Goal: Navigation & Orientation: Find specific page/section

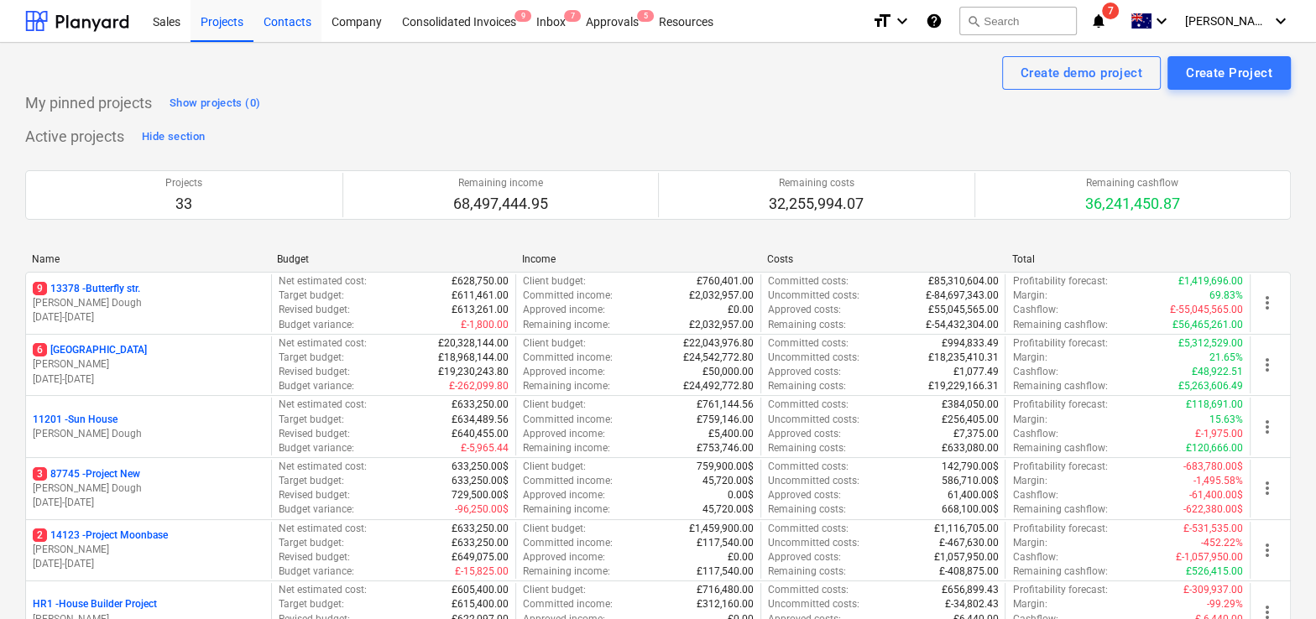
click at [290, 19] on div "Contacts" at bounding box center [287, 20] width 68 height 43
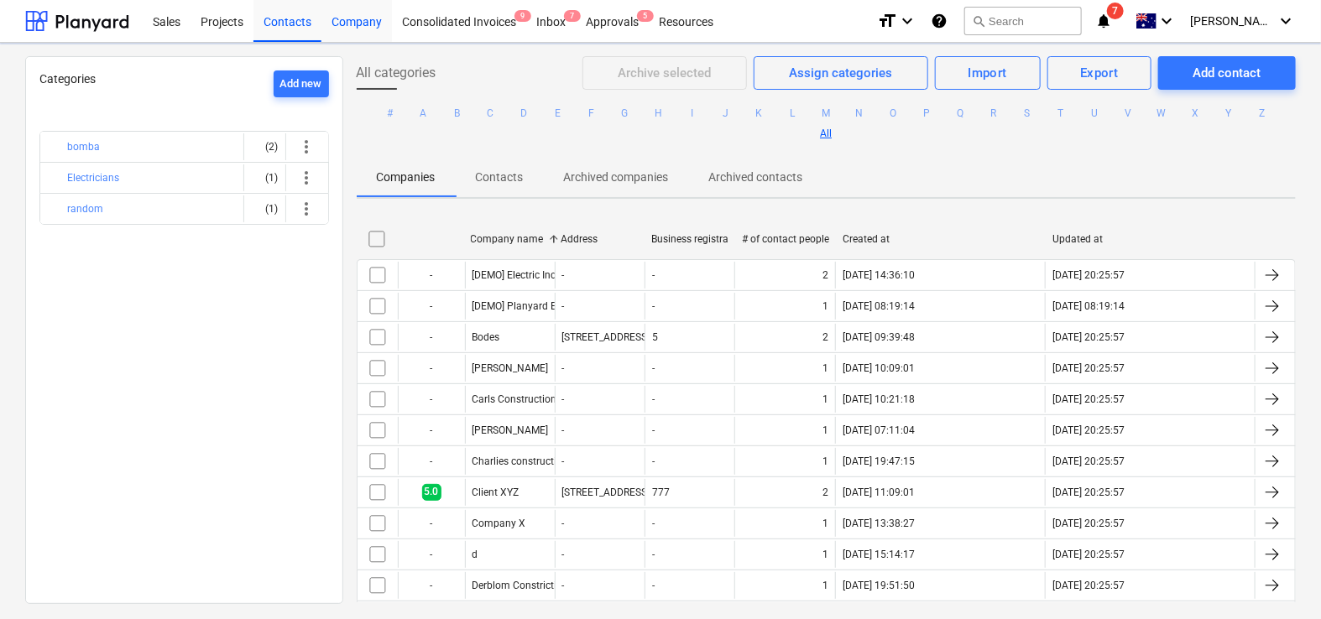
click at [340, 24] on div "Company" at bounding box center [356, 20] width 71 height 43
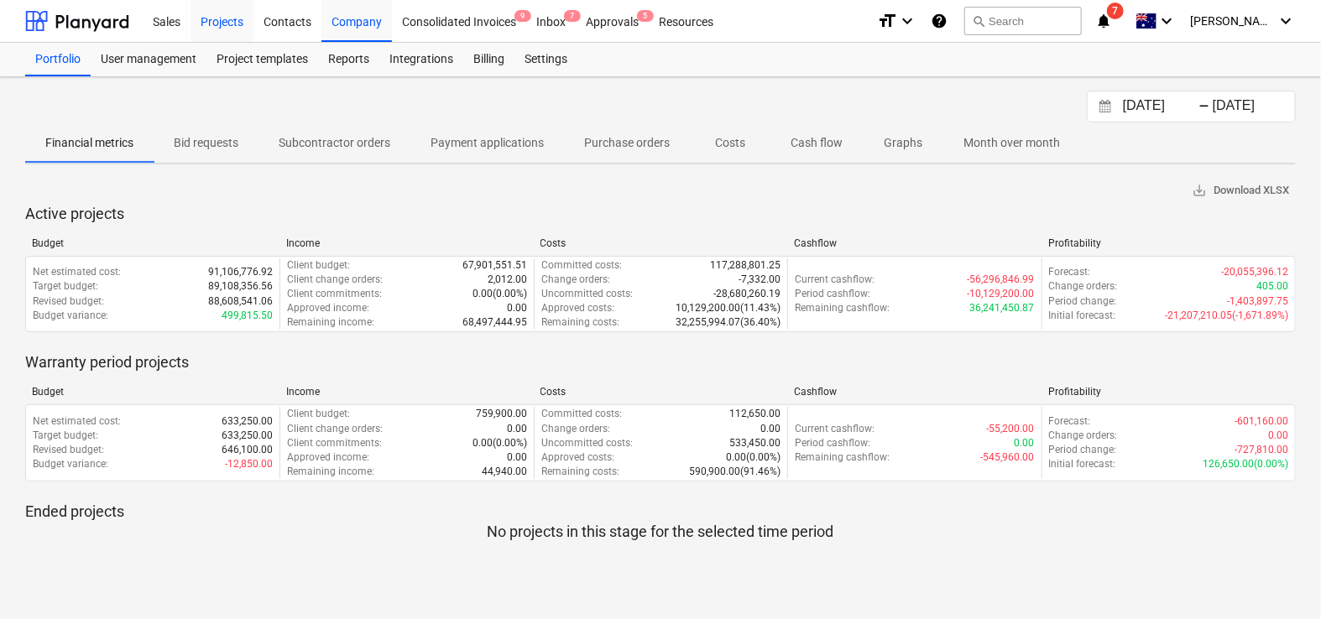
click at [209, 29] on div "Projects" at bounding box center [222, 20] width 63 height 43
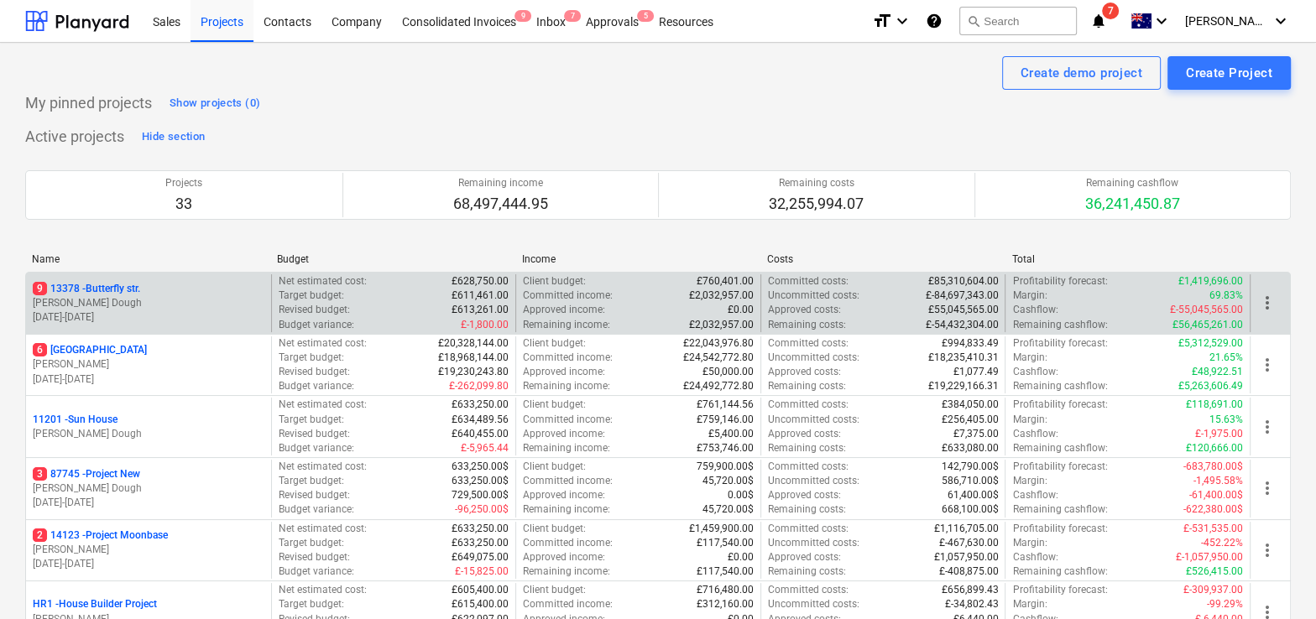
click at [206, 311] on p "[DATE] - [DATE]" at bounding box center [149, 318] width 232 height 14
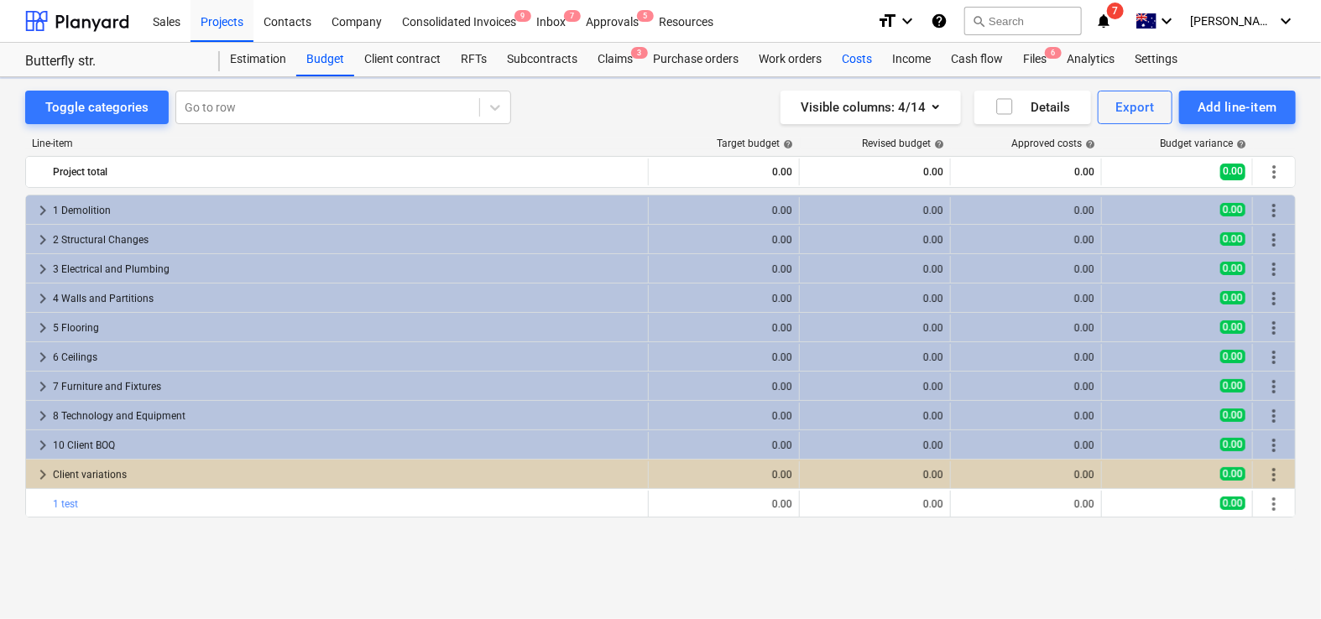
click at [875, 62] on div "Costs" at bounding box center [857, 60] width 50 height 34
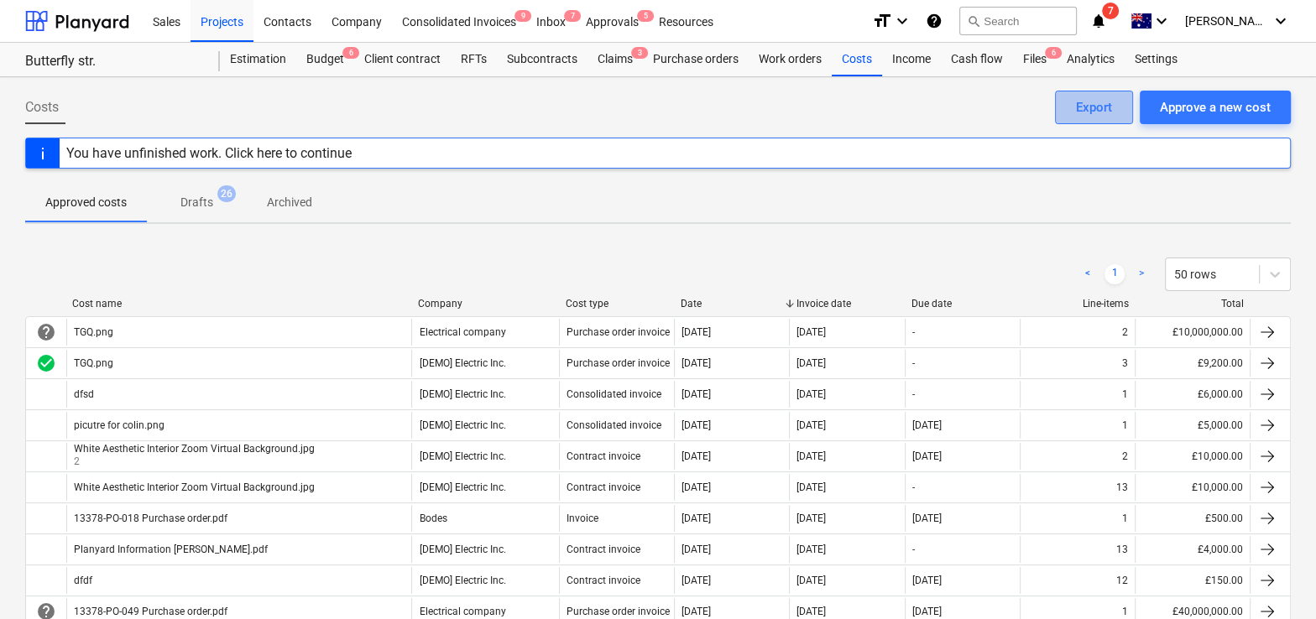
click at [1103, 107] on div "Export" at bounding box center [1094, 108] width 36 height 22
click at [1031, 60] on div "Files 6" at bounding box center [1035, 60] width 44 height 34
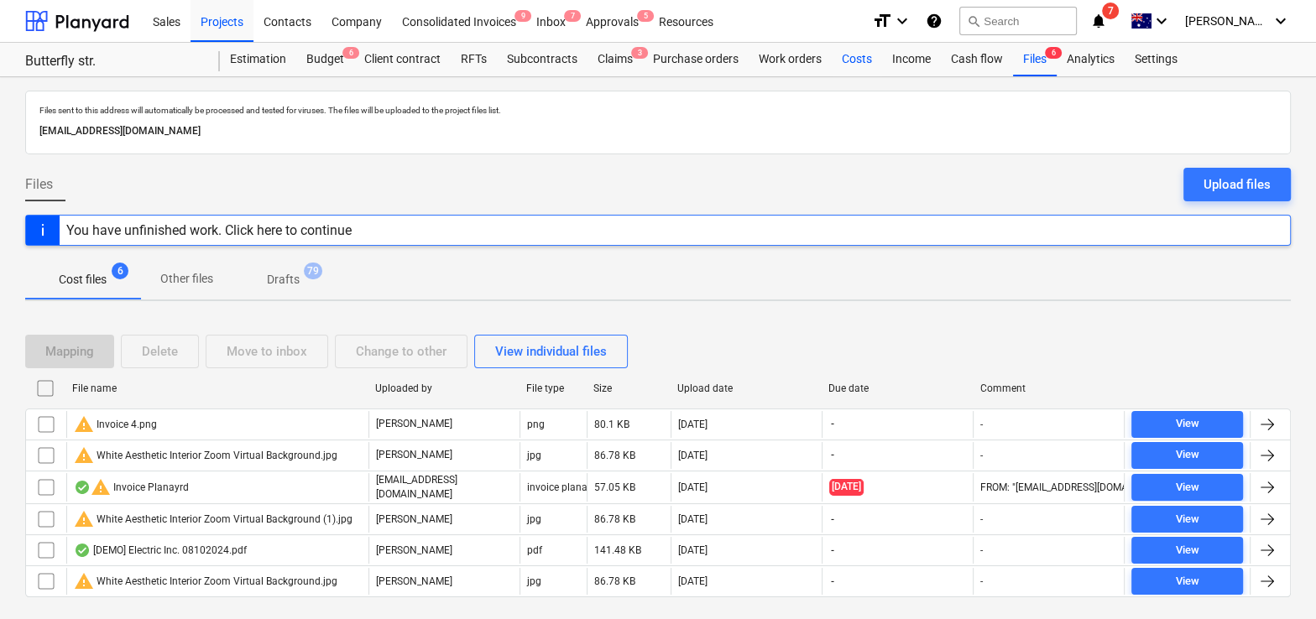
click at [839, 58] on div "Costs" at bounding box center [857, 60] width 50 height 34
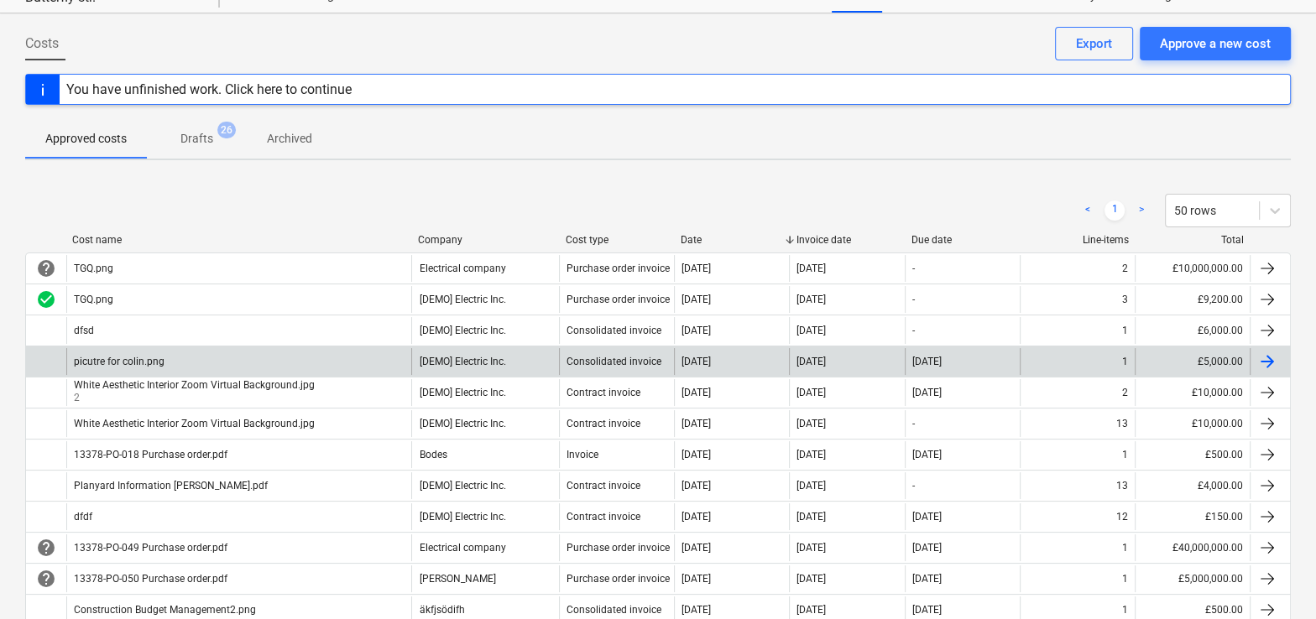
scroll to position [73, 0]
